Goal: Navigation & Orientation: Understand site structure

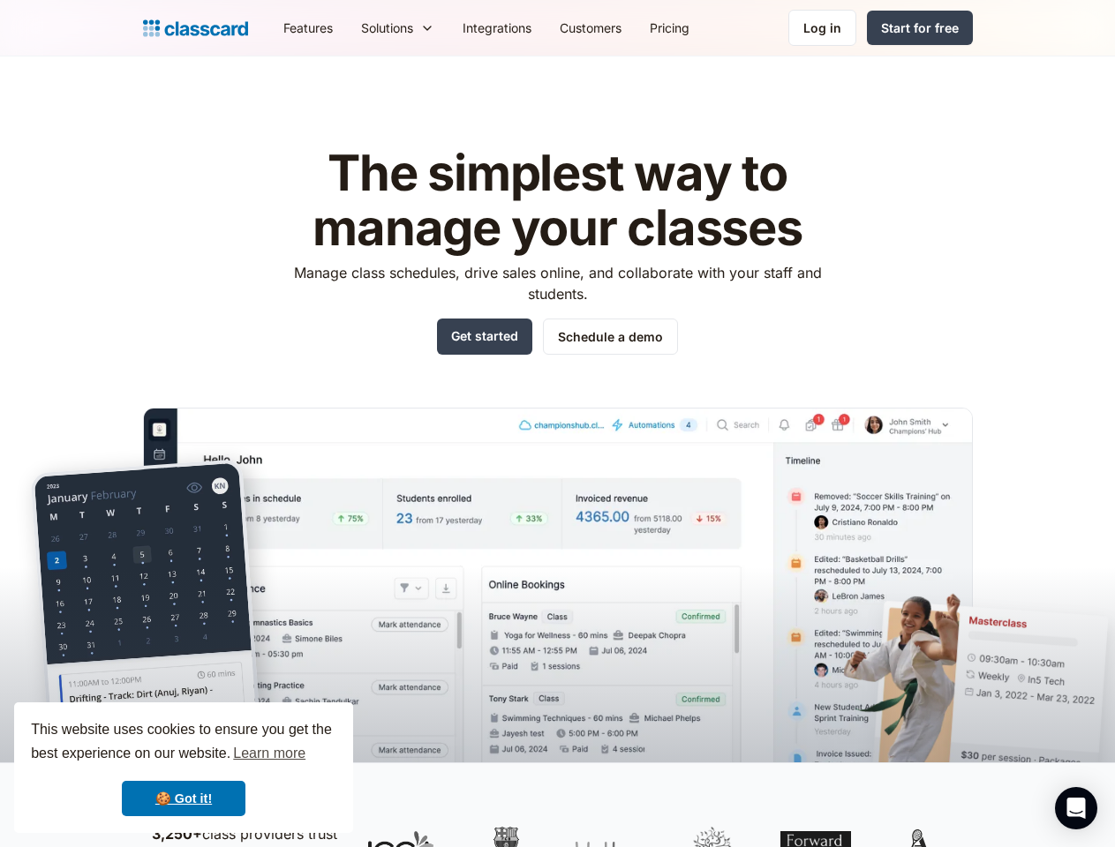
click at [557, 424] on img at bounding box center [558, 611] width 830 height 407
click at [184, 768] on div "This website uses cookies to ensure you get the best experience on our website.…" at bounding box center [183, 768] width 339 height 131
click at [620, 27] on nav "Features Resources Blog The latest industry news, updates and info. Customer st…" at bounding box center [620, 28] width 703 height 40
click at [347, 27] on div "Solutions Sports academy Swim school Dance studio Gymnastics Music school Marti…" at bounding box center [397, 28] width 101 height 40
click at [1076, 808] on icon "Open Intercom Messenger" at bounding box center [1076, 808] width 19 height 21
